Goal: Information Seeking & Learning: Find specific fact

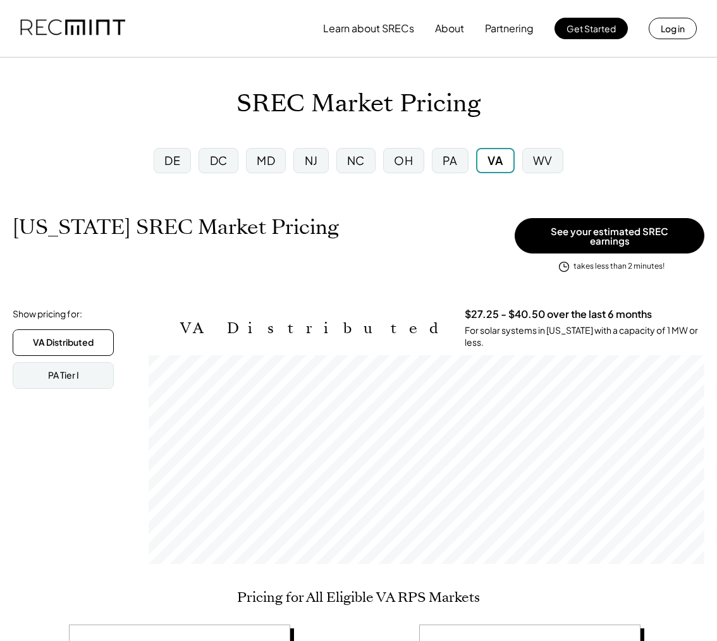
click at [250, 227] on h1 "[US_STATE] SREC Market Pricing" at bounding box center [176, 227] width 326 height 25
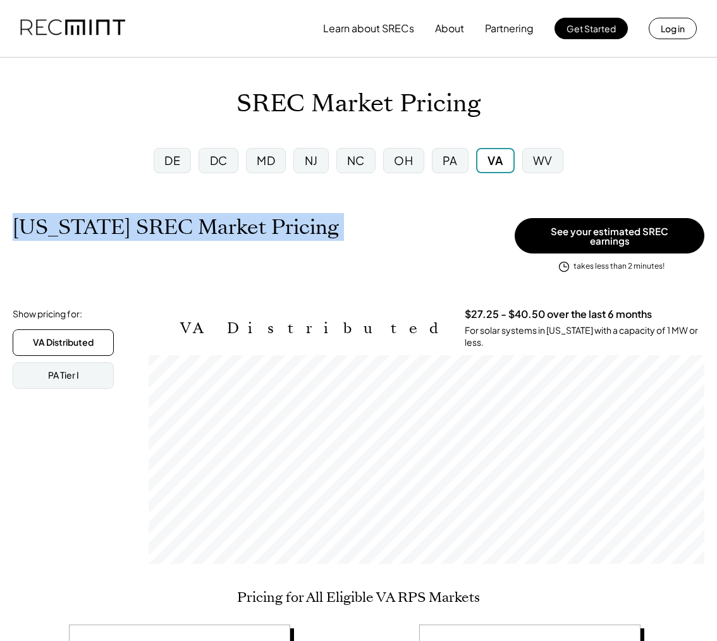
click at [250, 227] on h1 "[US_STATE] SREC Market Pricing" at bounding box center [176, 227] width 326 height 25
click at [255, 223] on h1 "[US_STATE] SREC Market Pricing" at bounding box center [176, 227] width 326 height 25
drag, startPoint x: 314, startPoint y: 233, endPoint x: 56, endPoint y: 224, distance: 257.5
click at [56, 224] on div "[US_STATE] SREC Market Pricing View other state pricing" at bounding box center [261, 240] width 496 height 51
click at [56, 223] on h1 "[US_STATE] SREC Market Pricing" at bounding box center [176, 227] width 326 height 25
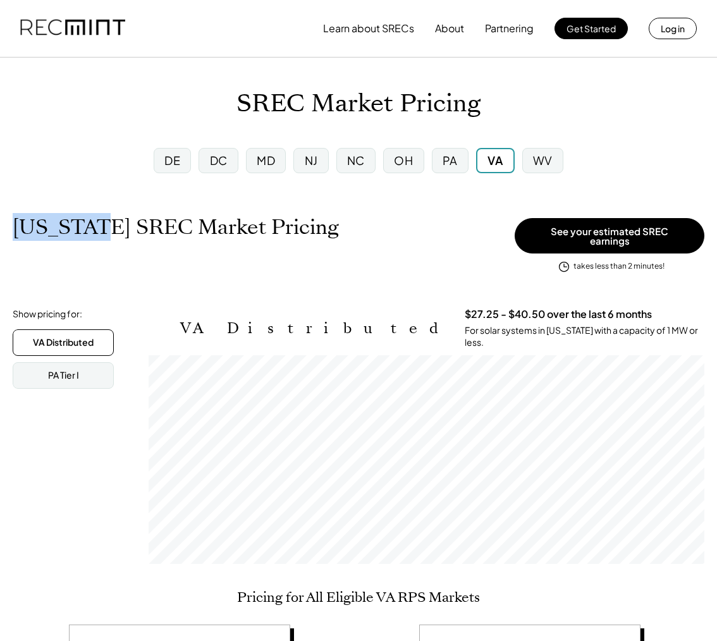
click at [56, 223] on h1 "[US_STATE] SREC Market Pricing" at bounding box center [176, 227] width 326 height 25
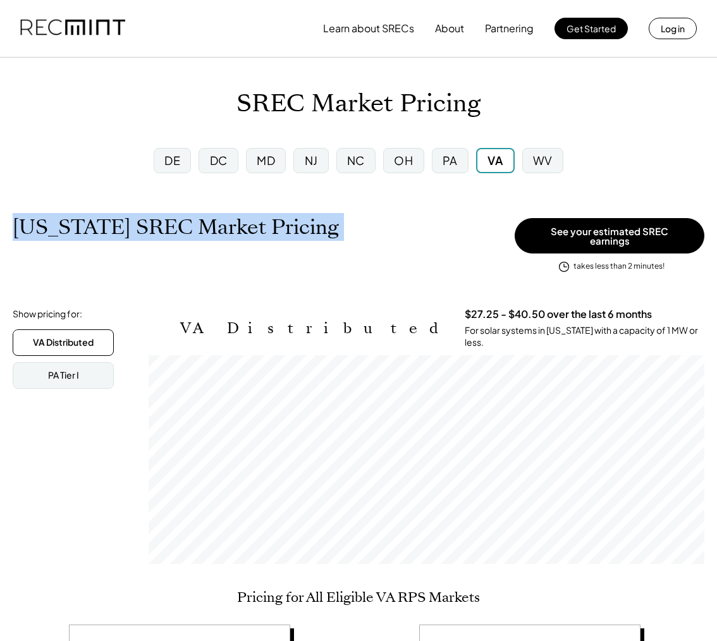
click at [56, 223] on h1 "[US_STATE] SREC Market Pricing" at bounding box center [176, 227] width 326 height 25
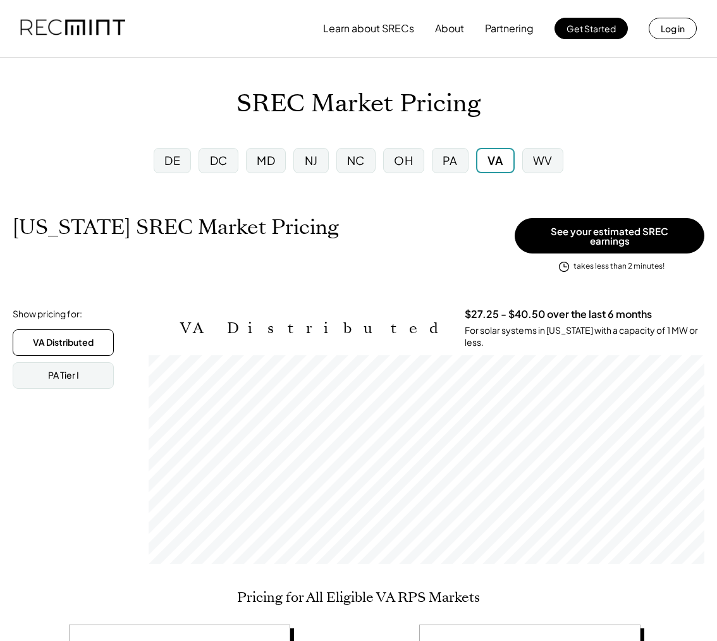
click at [252, 224] on h1 "[US_STATE] SREC Market Pricing" at bounding box center [176, 227] width 326 height 25
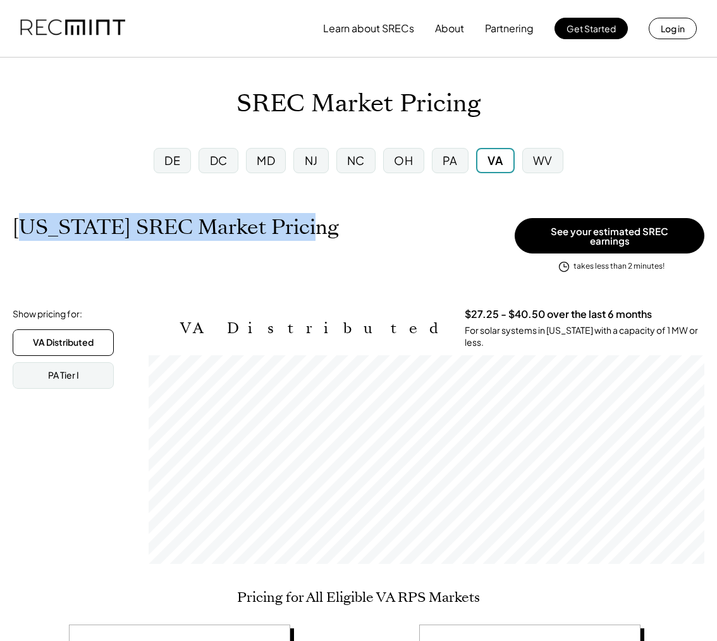
drag, startPoint x: 290, startPoint y: 230, endPoint x: 21, endPoint y: 234, distance: 268.8
click at [21, 234] on h1 "[US_STATE] SREC Market Pricing" at bounding box center [176, 227] width 326 height 25
drag, startPoint x: 18, startPoint y: 230, endPoint x: 288, endPoint y: 246, distance: 269.9
click at [288, 246] on div "[US_STATE] SREC Market Pricing View other state pricing" at bounding box center [261, 240] width 496 height 51
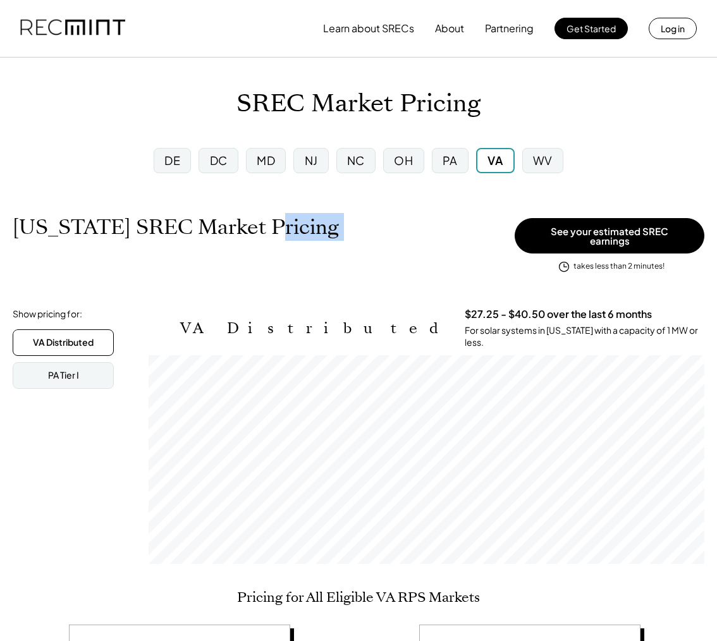
click at [254, 230] on h1 "[US_STATE] SREC Market Pricing" at bounding box center [176, 227] width 326 height 25
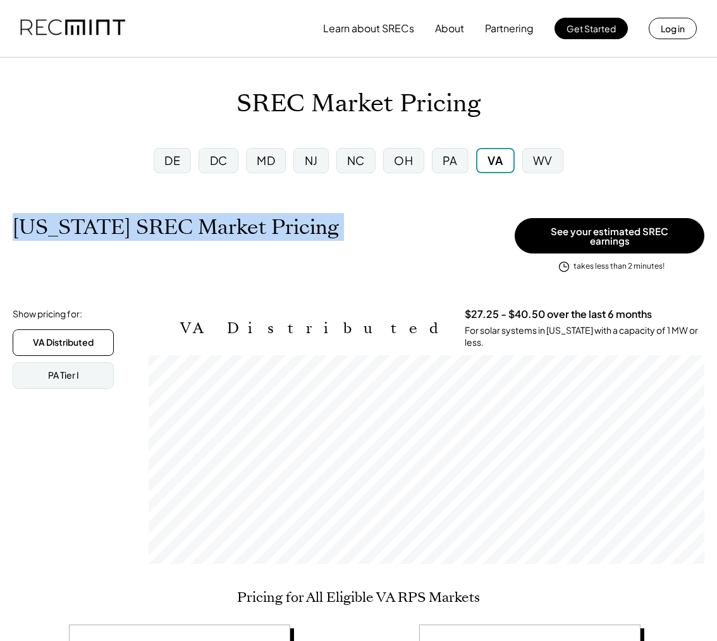
click at [254, 230] on h1 "[US_STATE] SREC Market Pricing" at bounding box center [176, 227] width 326 height 25
click at [254, 227] on h1 "[US_STATE] SREC Market Pricing" at bounding box center [176, 227] width 326 height 25
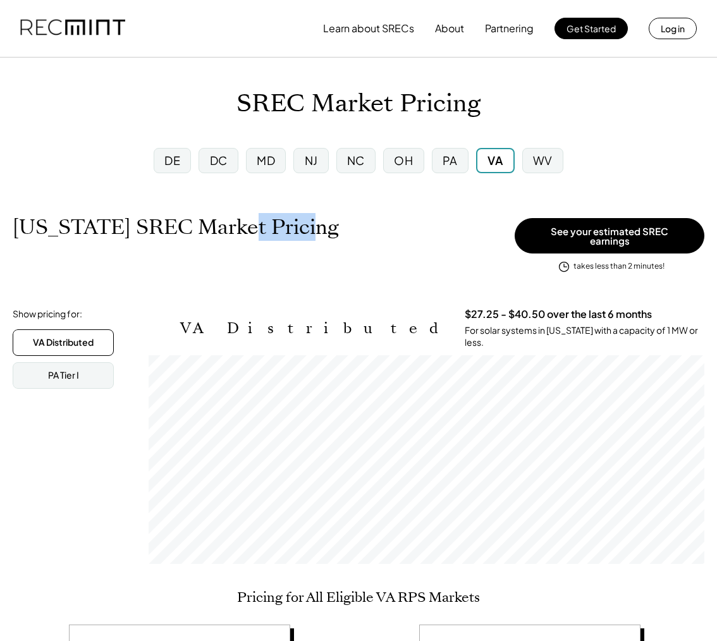
click at [254, 227] on h1 "[US_STATE] SREC Market Pricing" at bounding box center [176, 227] width 326 height 25
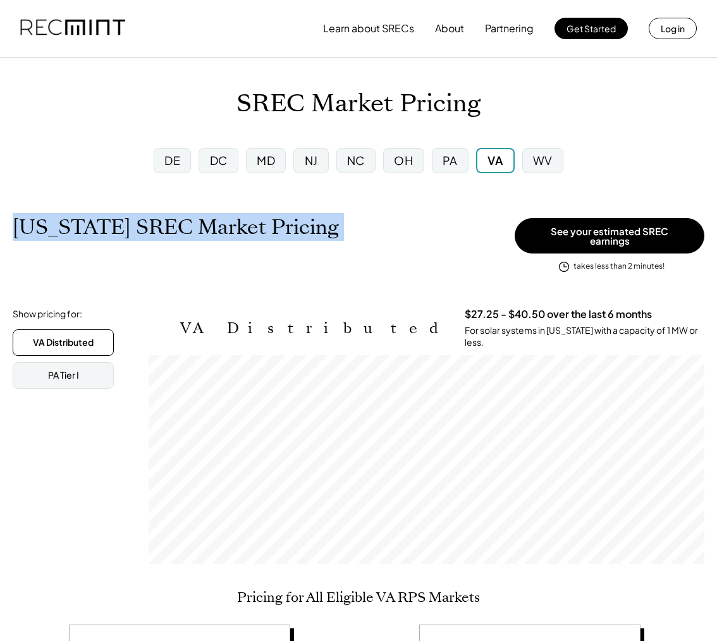
click at [254, 227] on h1 "[US_STATE] SREC Market Pricing" at bounding box center [176, 227] width 326 height 25
click at [189, 236] on h1 "[US_STATE] SREC Market Pricing" at bounding box center [176, 227] width 326 height 25
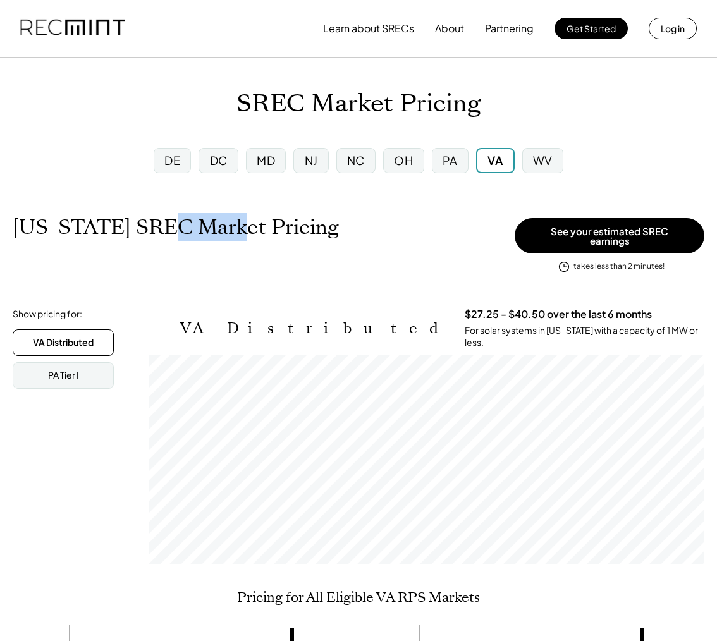
click at [189, 236] on h1 "[US_STATE] SREC Market Pricing" at bounding box center [176, 227] width 326 height 25
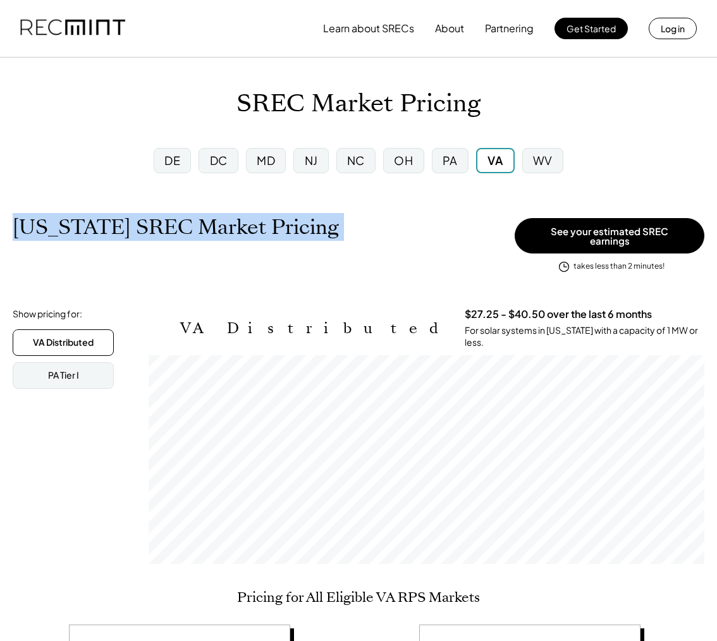
click at [189, 236] on h1 "[US_STATE] SREC Market Pricing" at bounding box center [176, 227] width 326 height 25
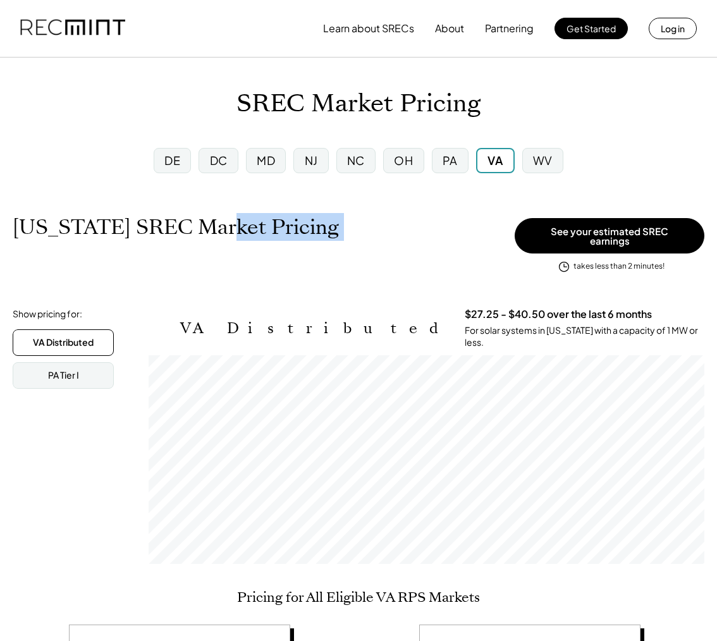
click at [211, 230] on h1 "[US_STATE] SREC Market Pricing" at bounding box center [176, 227] width 326 height 25
click at [408, 245] on div "[US_STATE] SREC Market Pricing View other state pricing" at bounding box center [261, 240] width 496 height 51
click at [270, 240] on h1 "[US_STATE] SREC Market Pricing" at bounding box center [176, 227] width 326 height 25
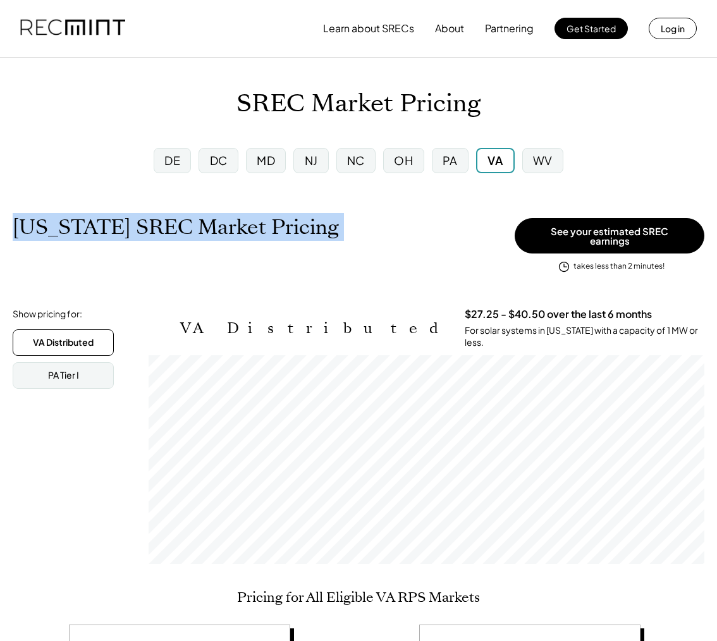
click at [270, 240] on h1 "[US_STATE] SREC Market Pricing" at bounding box center [176, 227] width 326 height 25
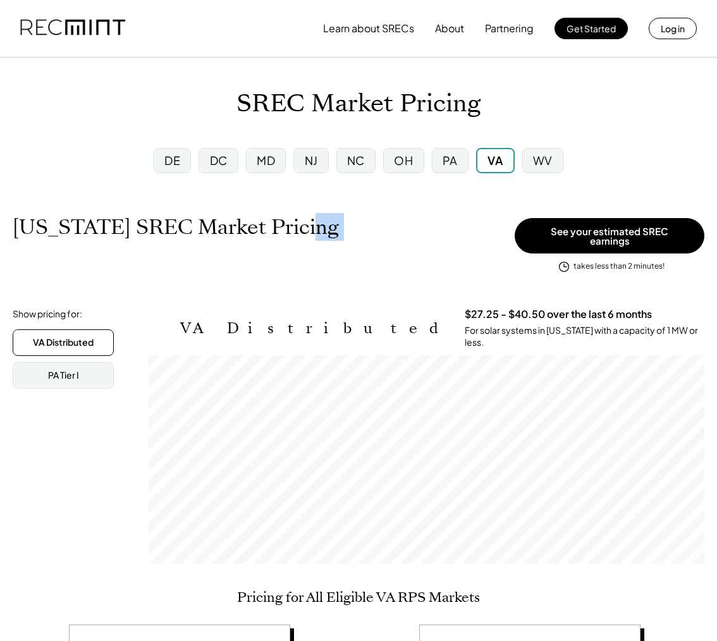
click at [344, 230] on div "[US_STATE] SREC Market Pricing View other state pricing" at bounding box center [261, 240] width 496 height 51
click at [450, 168] on div "PA" at bounding box center [450, 160] width 15 height 16
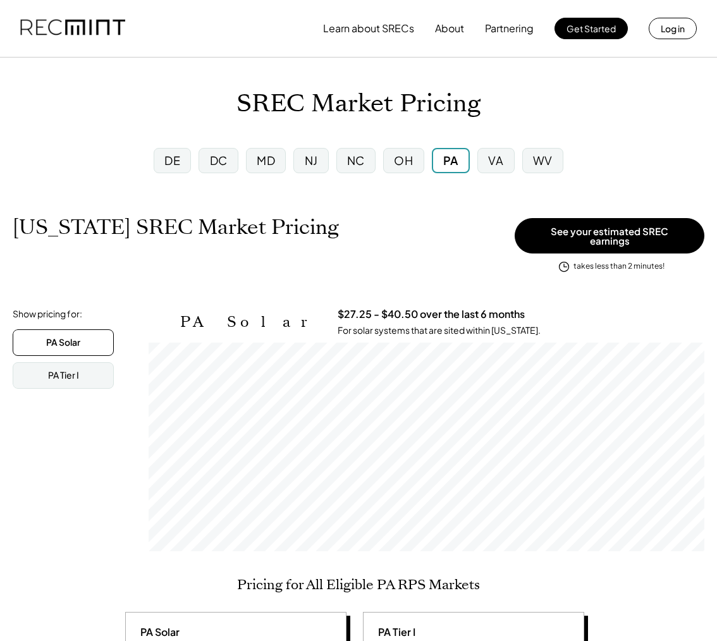
click at [489, 159] on div "VA" at bounding box center [495, 160] width 15 height 16
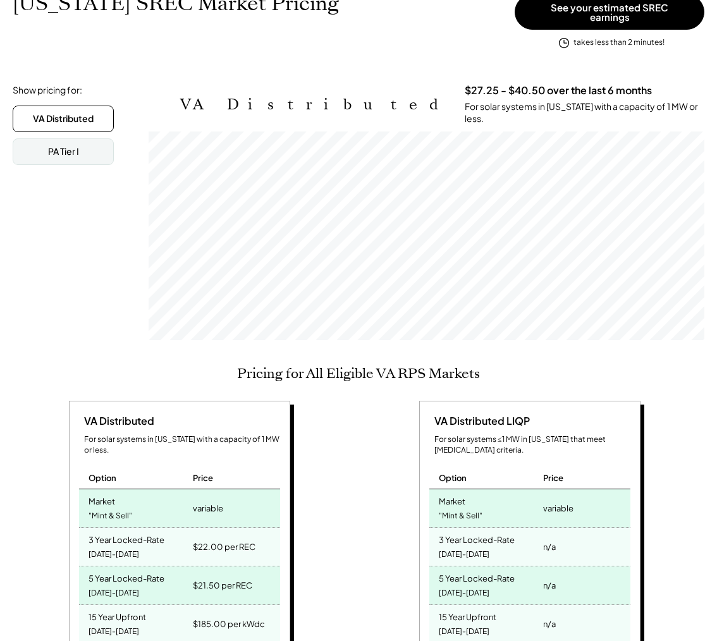
scroll to position [15, 0]
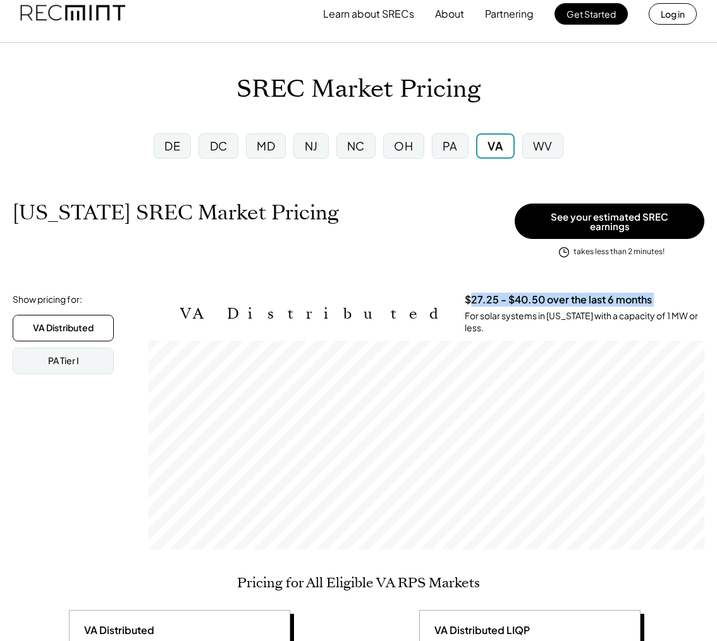
drag, startPoint x: 307, startPoint y: 292, endPoint x: 535, endPoint y: 296, distance: 228.3
click at [535, 296] on div "$27.25 - $40.50 over the last 6 months For solar systems in [US_STATE] with a c…" at bounding box center [585, 313] width 240 height 41
click at [476, 293] on h3 "$27.25 - $40.50 over the last 6 months" at bounding box center [558, 299] width 187 height 13
drag, startPoint x: 491, startPoint y: 294, endPoint x: 304, endPoint y: 297, distance: 187.2
click at [465, 297] on div "$27.25 - $40.50 over the last 6 months For solar systems in [US_STATE] with a c…" at bounding box center [585, 313] width 240 height 41
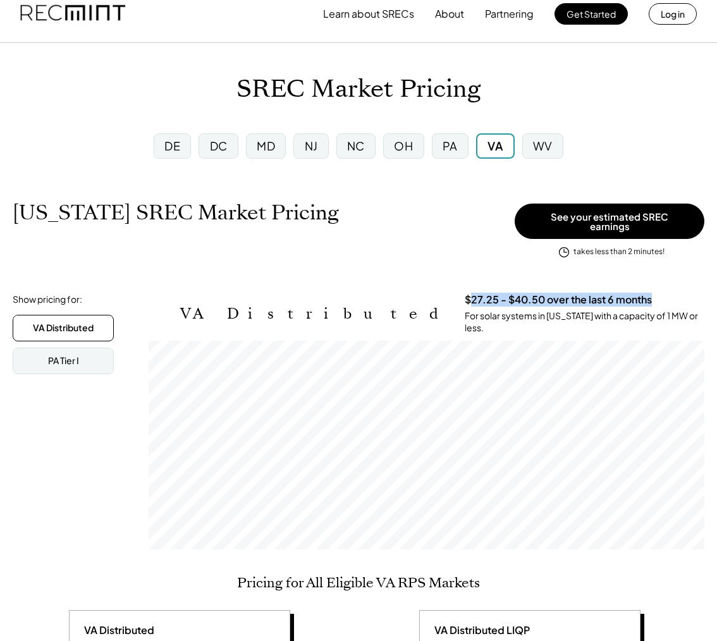
click at [465, 300] on div "$27.25 - $40.50 over the last 6 months For solar systems in [US_STATE] with a c…" at bounding box center [585, 313] width 240 height 41
drag, startPoint x: 309, startPoint y: 291, endPoint x: 405, endPoint y: 285, distance: 95.7
click at [465, 293] on h3 "$27.25 - $40.50 over the last 6 months" at bounding box center [558, 299] width 187 height 13
